Goal: Task Accomplishment & Management: Use online tool/utility

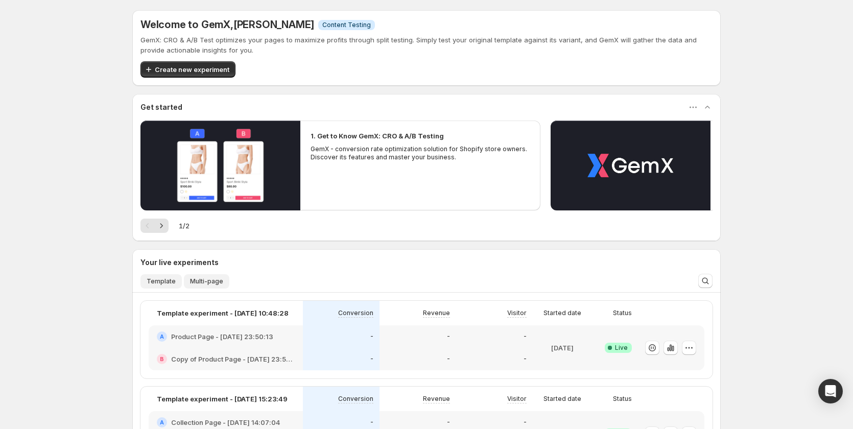
click at [205, 282] on span "Multi-page" at bounding box center [206, 281] width 33 height 8
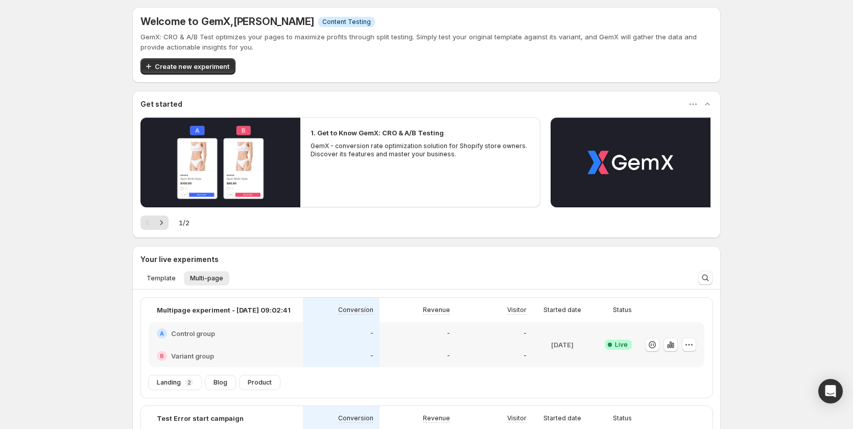
scroll to position [153, 0]
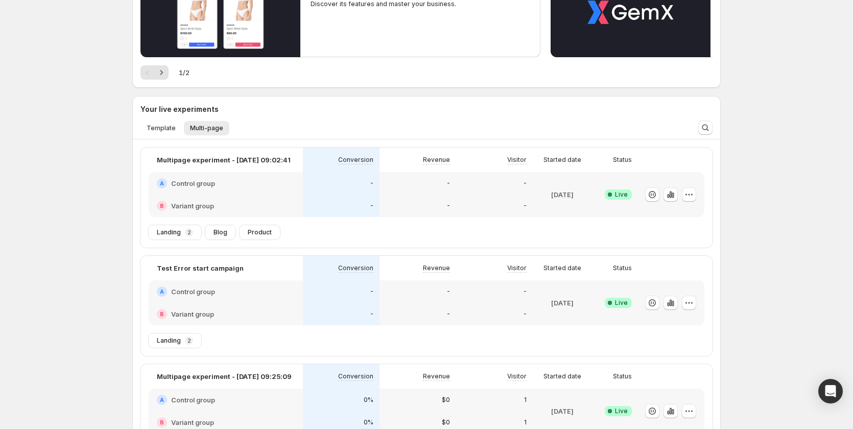
click at [393, 207] on div "-" at bounding box center [418, 206] width 64 height 10
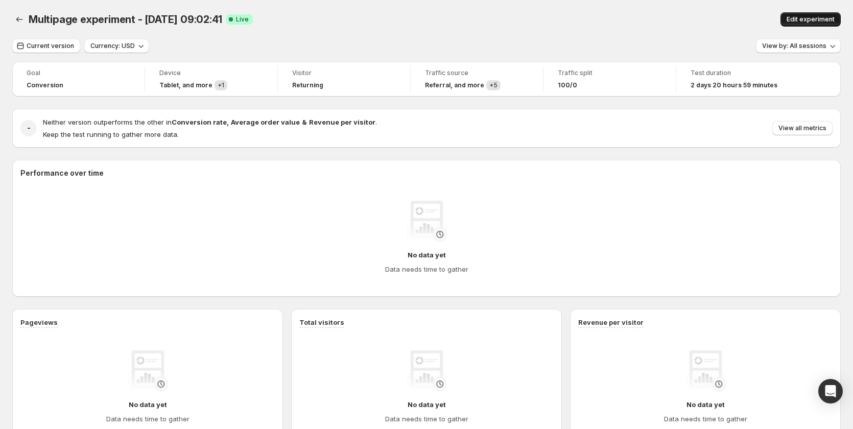
click at [830, 18] on span "Edit experiment" at bounding box center [811, 19] width 48 height 8
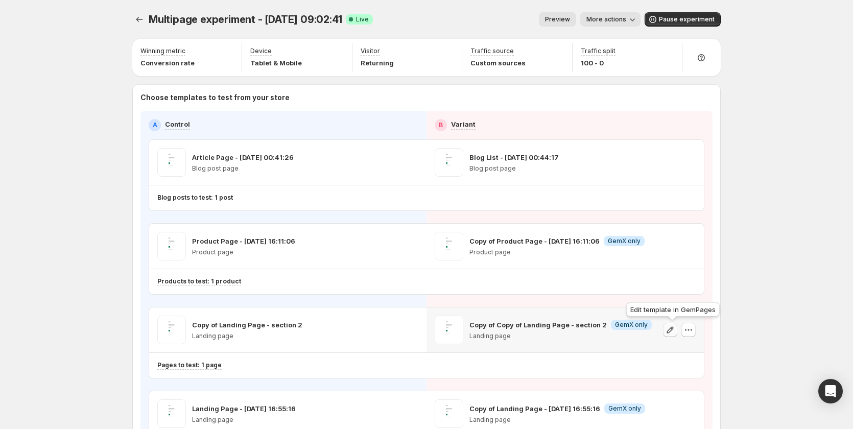
click at [674, 333] on icon "button" at bounding box center [670, 330] width 10 height 10
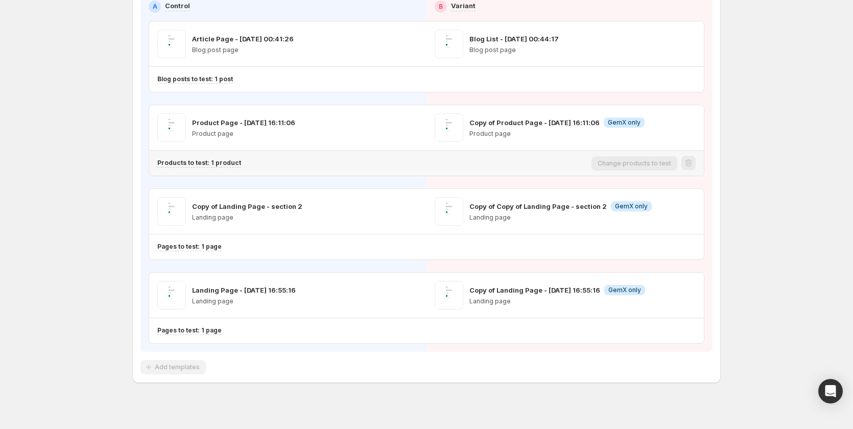
scroll to position [128, 0]
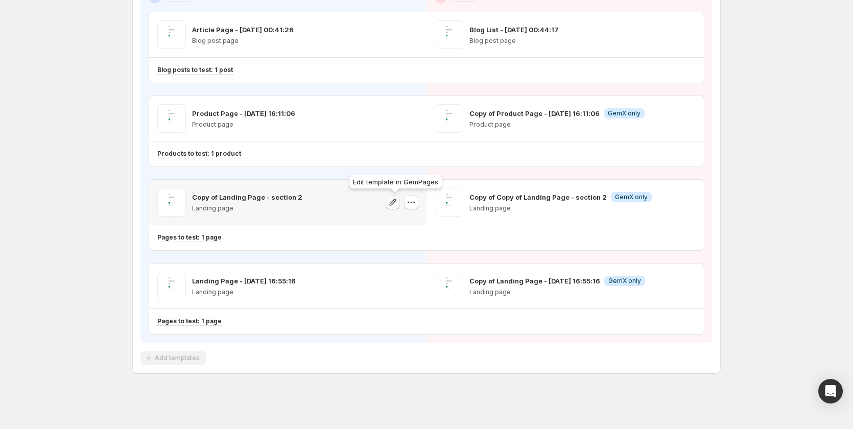
click at [392, 205] on icon "button" at bounding box center [393, 202] width 7 height 7
click at [672, 203] on icon "button" at bounding box center [670, 202] width 10 height 10
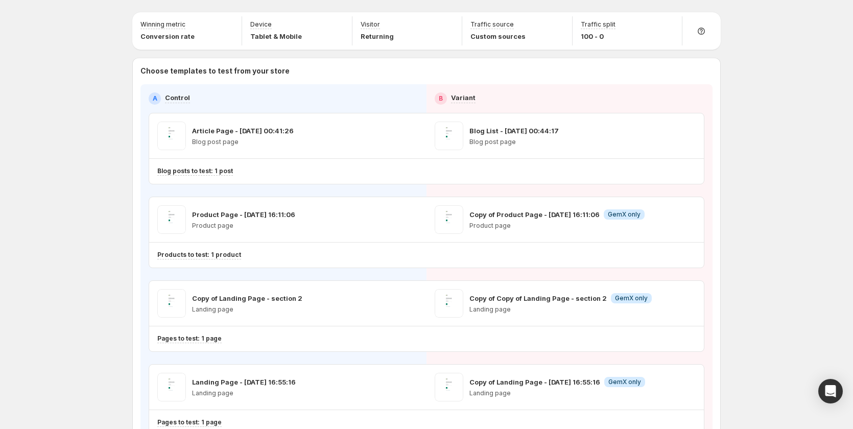
scroll to position [26, 0]
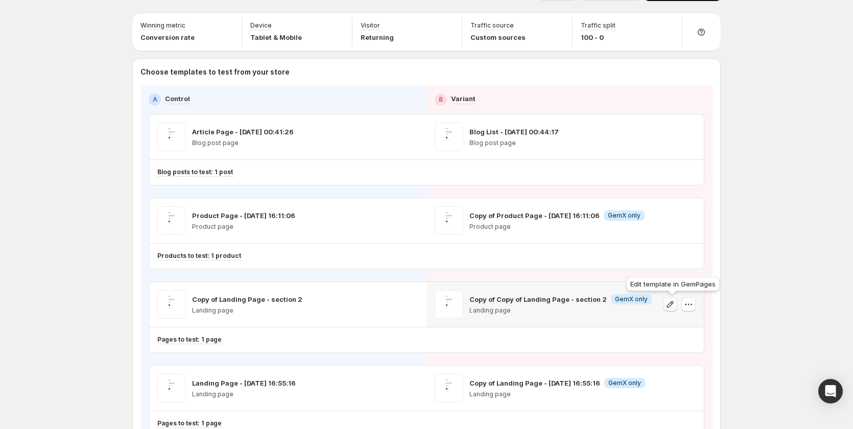
click at [675, 308] on icon "button" at bounding box center [670, 304] width 10 height 10
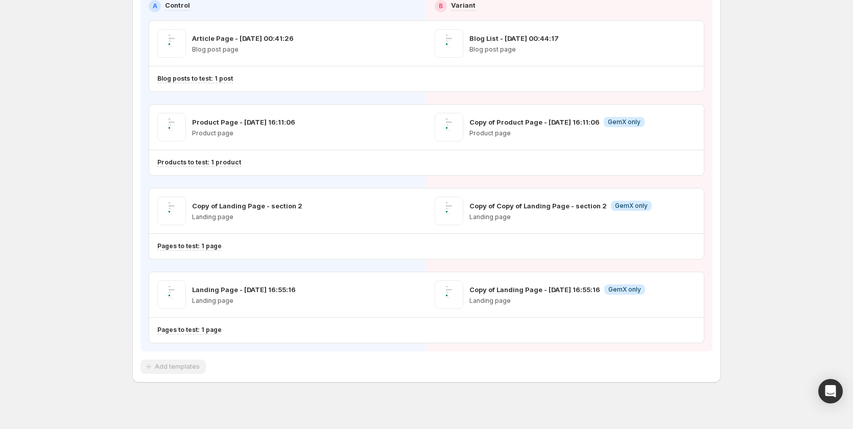
scroll to position [128, 0]
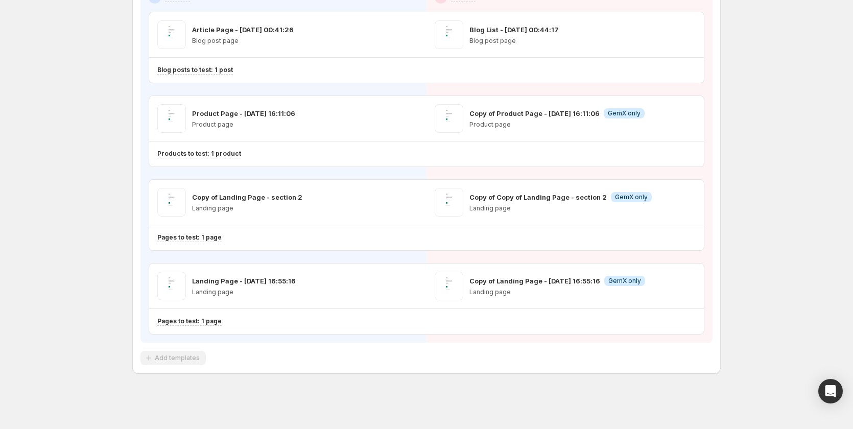
click at [795, 201] on div "Multipage experiment - [DATE] 09:02:41. This page is ready Multipage experiment…" at bounding box center [426, 150] width 853 height 557
click at [276, 199] on p "Copy of Landing Page - section 2" at bounding box center [247, 197] width 110 height 10
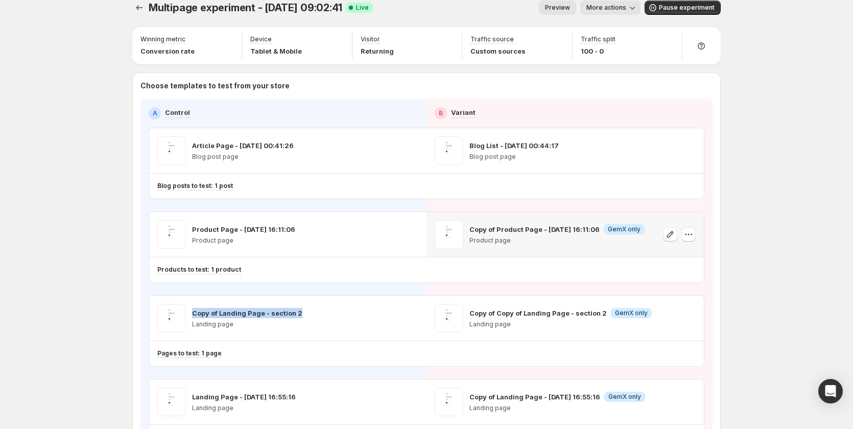
scroll to position [0, 0]
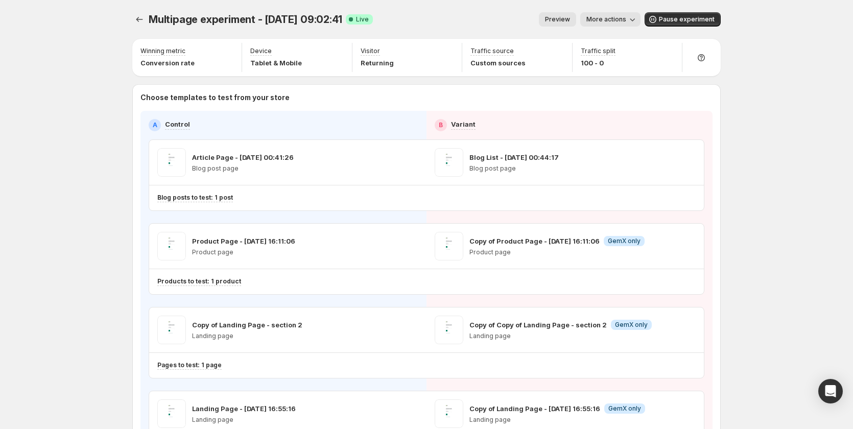
drag, startPoint x: 349, startPoint y: 11, endPoint x: 423, endPoint y: 24, distance: 75.1
click at [599, 22] on span "More actions" at bounding box center [607, 19] width 40 height 8
click at [625, 39] on span "View analytic" at bounding box center [628, 41] width 43 height 8
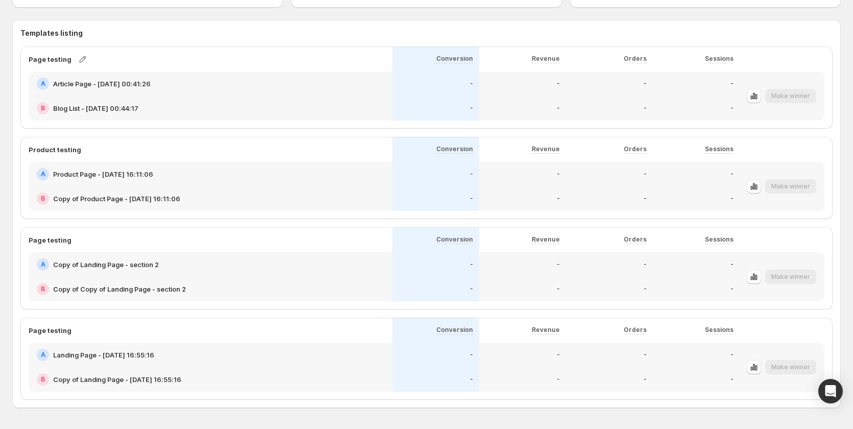
scroll to position [473, 0]
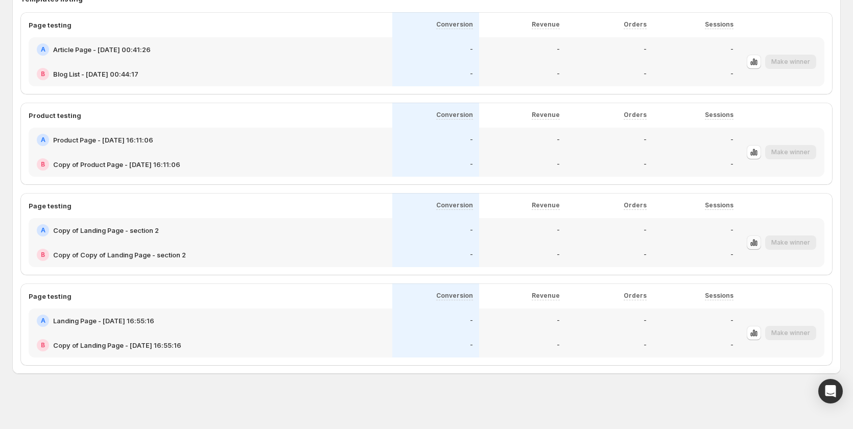
click at [755, 242] on icon "button" at bounding box center [754, 242] width 2 height 7
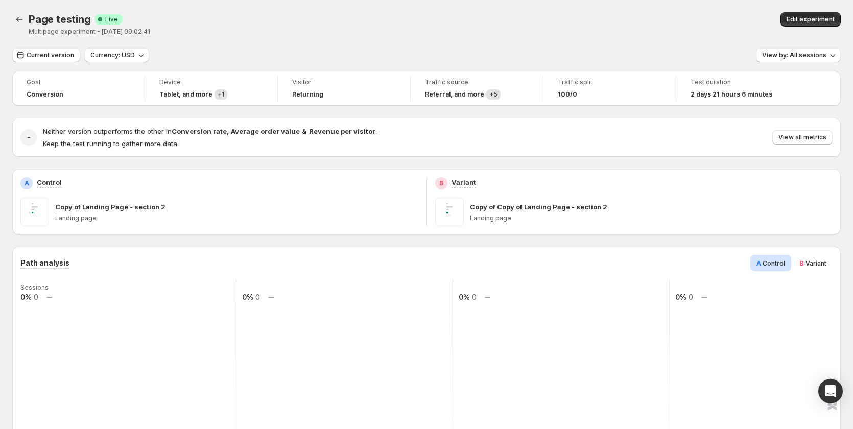
drag, startPoint x: 520, startPoint y: 90, endPoint x: 493, endPoint y: 100, distance: 28.3
click at [520, 90] on div "Referral , and more + 5" at bounding box center [477, 94] width 104 height 10
click at [462, 94] on h4 "Referral , and more" at bounding box center [454, 94] width 59 height 8
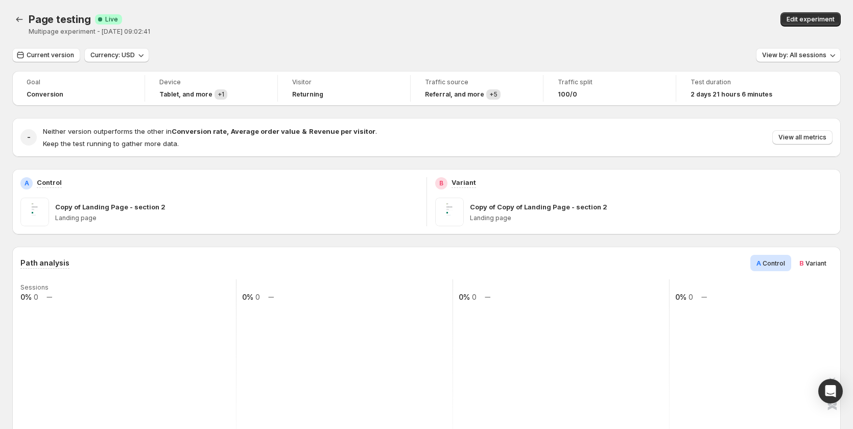
click at [783, 2] on div "Page testing. This page is ready Page testing Success Complete Live Multipage e…" at bounding box center [426, 24] width 829 height 48
click at [808, 18] on span "Edit experiment" at bounding box center [811, 19] width 48 height 8
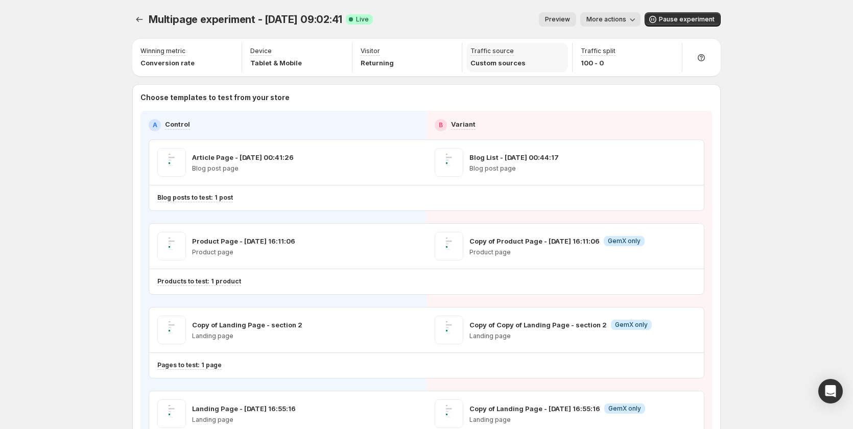
click at [505, 69] on div "Traffic source Custom sources" at bounding box center [517, 57] width 101 height 29
click at [508, 59] on p "Custom sources" at bounding box center [498, 63] width 55 height 10
click at [598, 11] on div "Multipage experiment - Sep 3, 09:02:41. This page is ready Multipage experiment…" at bounding box center [426, 19] width 589 height 39
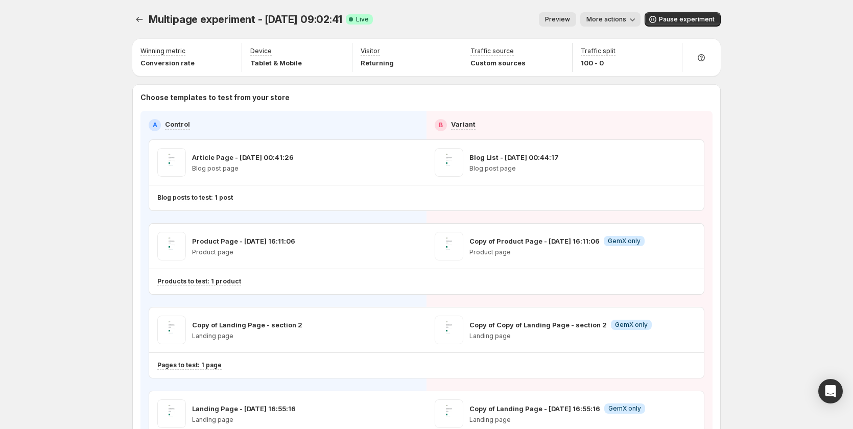
click at [598, 13] on button "More actions" at bounding box center [610, 19] width 60 height 14
click at [616, 42] on span "View analytic" at bounding box center [628, 41] width 43 height 8
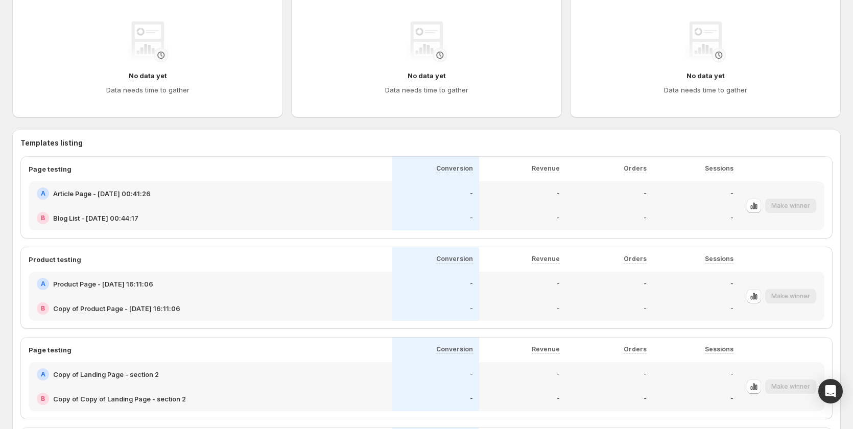
scroll to position [473, 0]
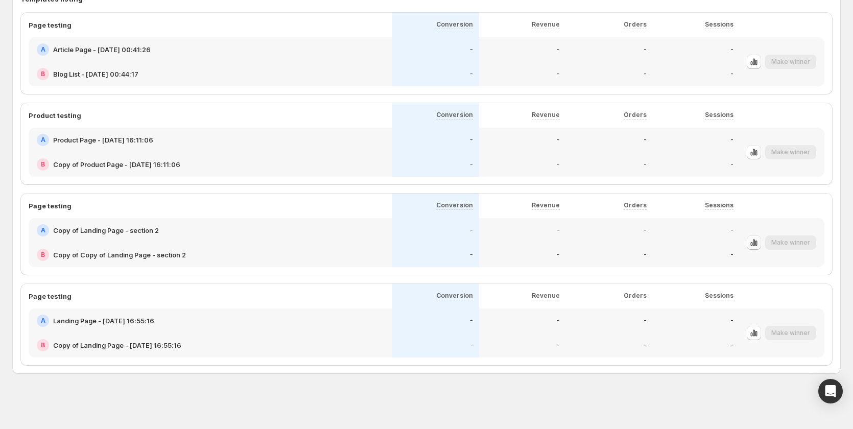
click at [760, 236] on button "button" at bounding box center [754, 243] width 14 height 14
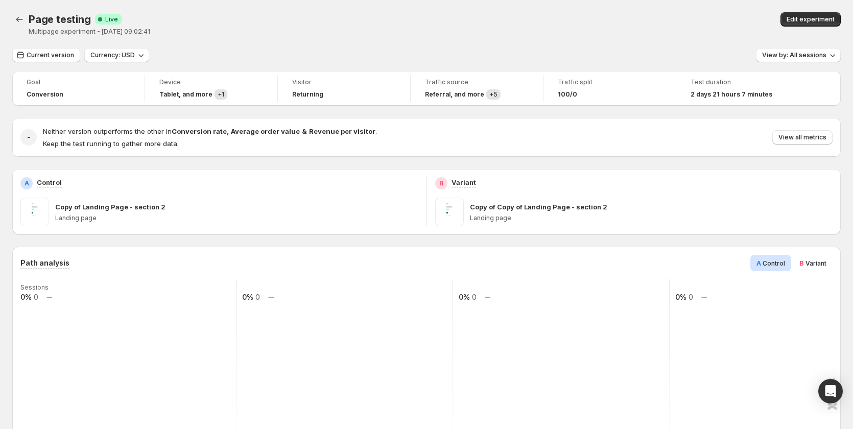
click at [287, 100] on div "Visitor Returning" at bounding box center [344, 88] width 120 height 27
click at [189, 98] on h4 "Tablet , and more" at bounding box center [185, 94] width 53 height 8
drag, startPoint x: 189, startPoint y: 98, endPoint x: 197, endPoint y: 97, distance: 8.7
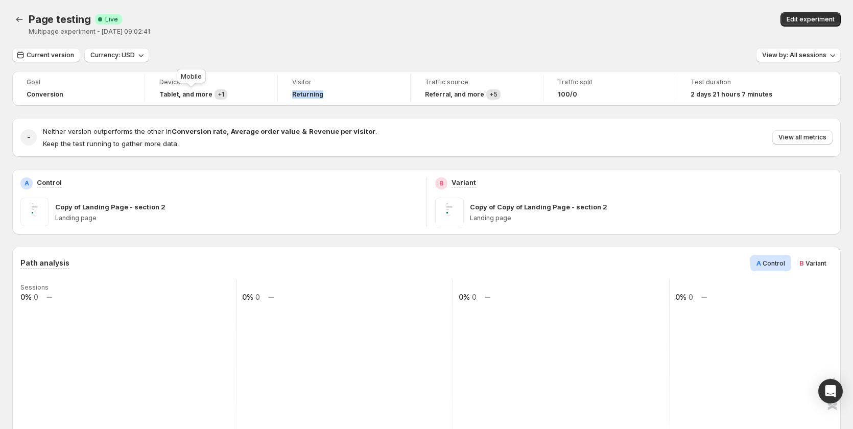
click at [189, 98] on h4 "Tablet , and more" at bounding box center [185, 94] width 53 height 8
click at [177, 96] on h4 "Tablet , and more" at bounding box center [185, 94] width 53 height 8
click at [423, 95] on div "Traffic source Referral , and more + 5" at bounding box center [477, 88] width 120 height 27
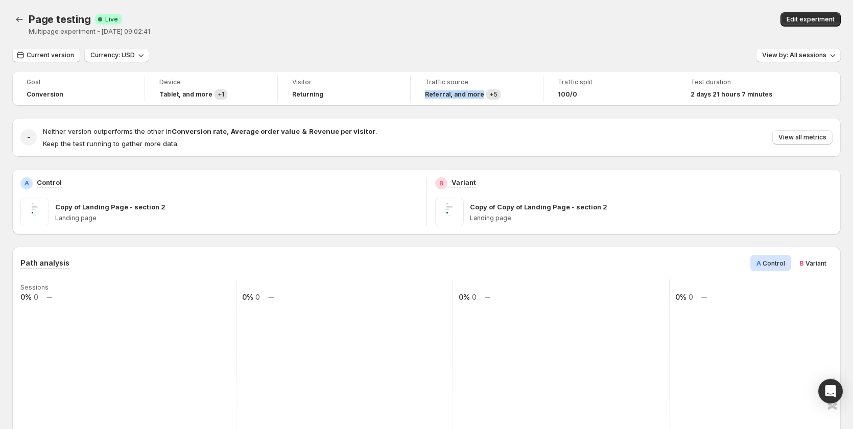
click at [423, 95] on div "Traffic source Referral , and more + 5" at bounding box center [477, 88] width 120 height 27
click at [475, 94] on h4 "Referral , and more" at bounding box center [454, 94] width 59 height 8
click at [796, 17] on span "Edit experiment" at bounding box center [811, 19] width 48 height 8
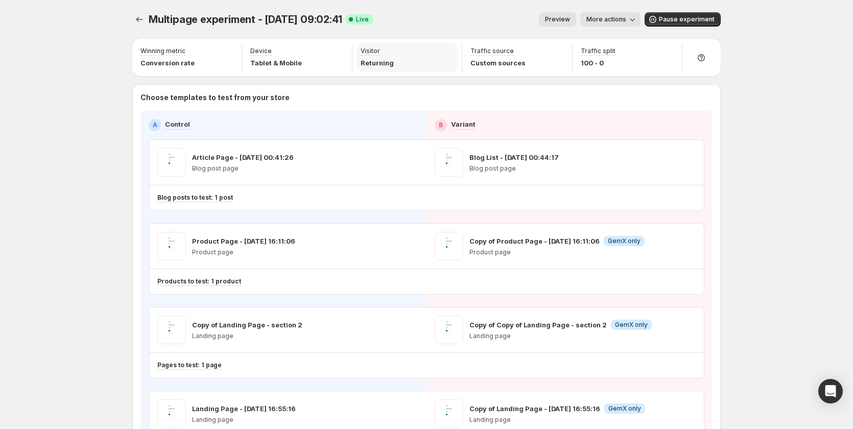
click at [371, 63] on p "Returning" at bounding box center [377, 63] width 33 height 10
click at [514, 64] on p "Custom sources" at bounding box center [498, 63] width 55 height 10
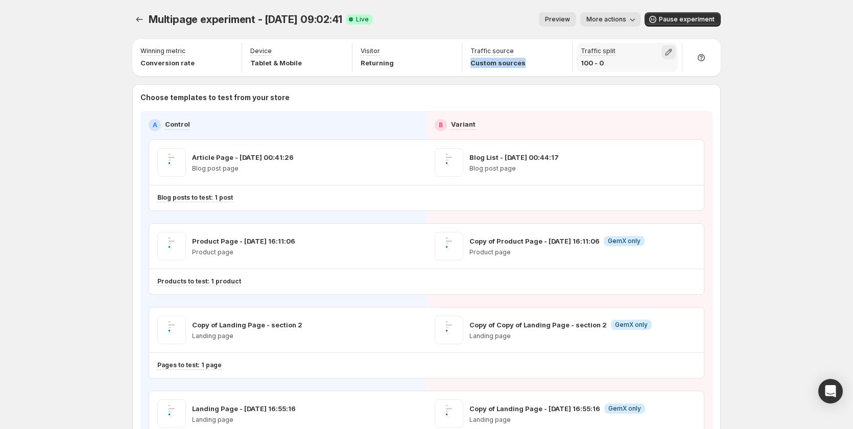
click at [673, 50] on icon "button" at bounding box center [669, 52] width 10 height 10
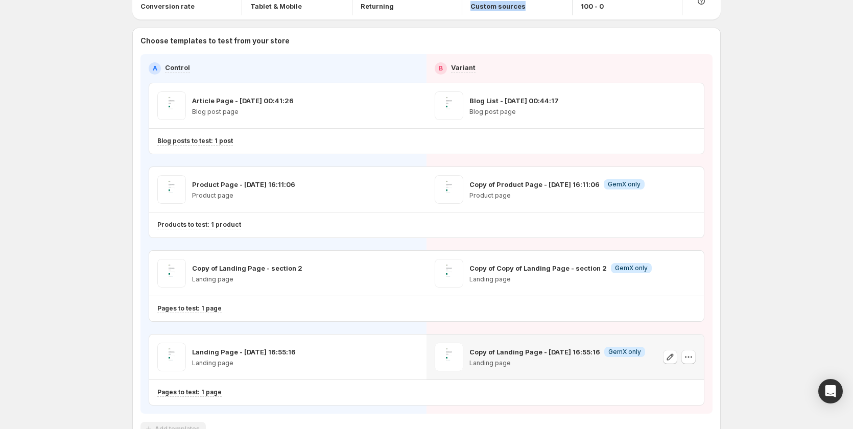
scroll to position [128, 0]
